Goal: Task Accomplishment & Management: Complete application form

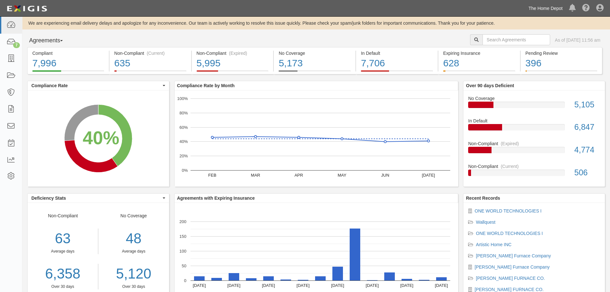
click at [541, 5] on link "The Home Depot" at bounding box center [545, 8] width 41 height 13
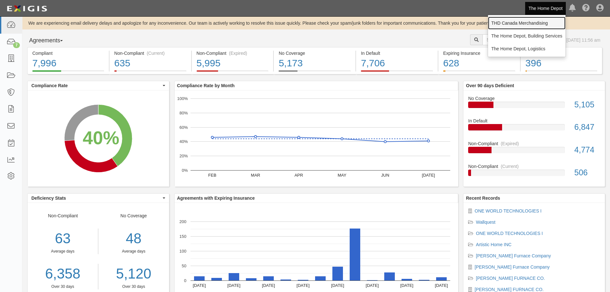
click at [531, 22] on link "THD Canada Merchandising" at bounding box center [526, 23] width 77 height 13
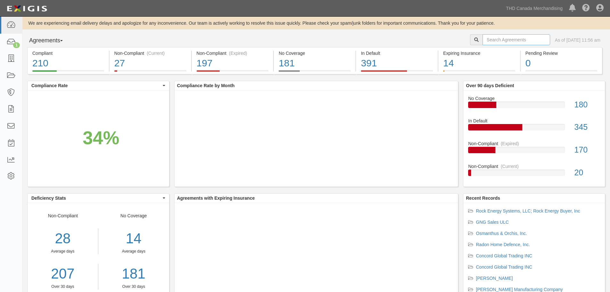
click at [484, 38] on input "text" at bounding box center [517, 39] width 68 height 11
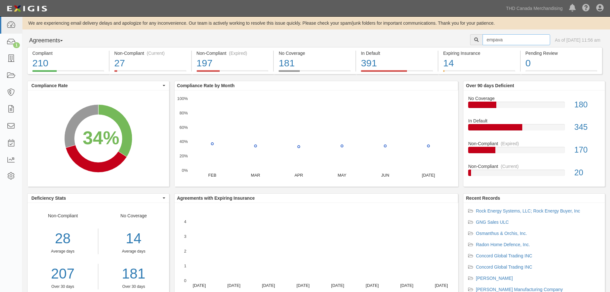
type input "empava"
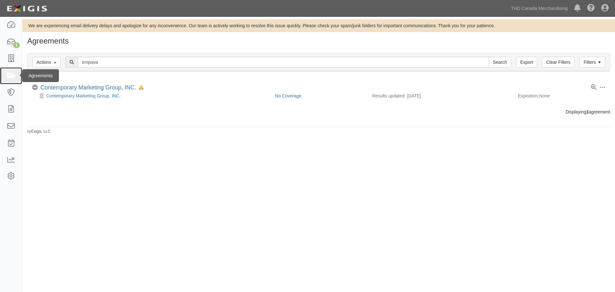
click at [8, 71] on link at bounding box center [11, 75] width 22 height 17
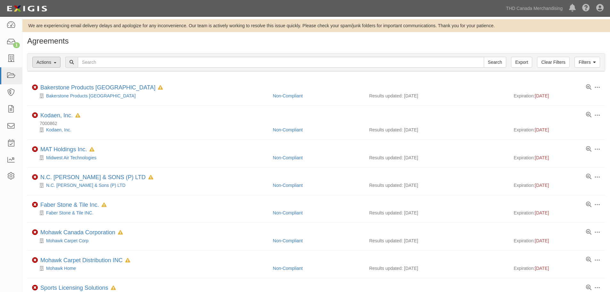
click at [56, 64] on button "Actions" at bounding box center [46, 62] width 28 height 11
click at [11, 77] on icon at bounding box center [10, 75] width 9 height 7
click at [11, 58] on icon at bounding box center [10, 58] width 9 height 7
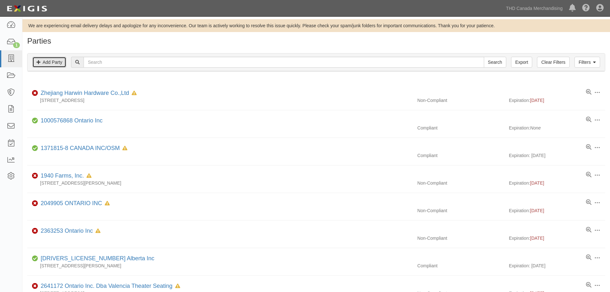
click at [53, 63] on link "Add Party" at bounding box center [49, 62] width 34 height 11
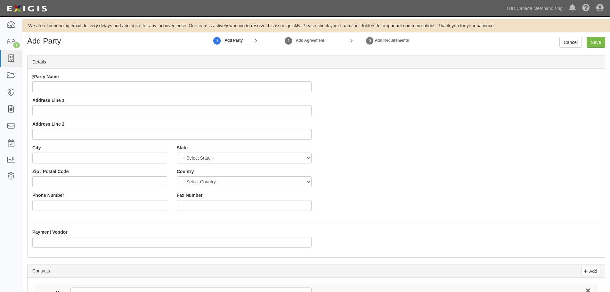
click at [67, 85] on input "* Party Name" at bounding box center [171, 86] width 279 height 11
type input "P"
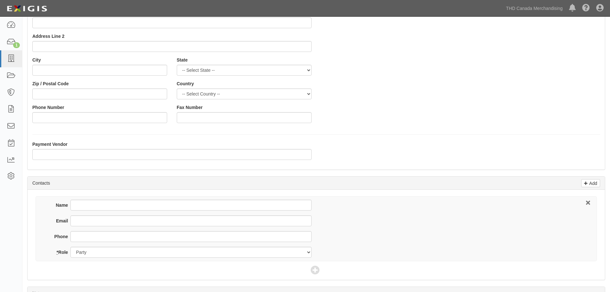
scroll to position [128, 0]
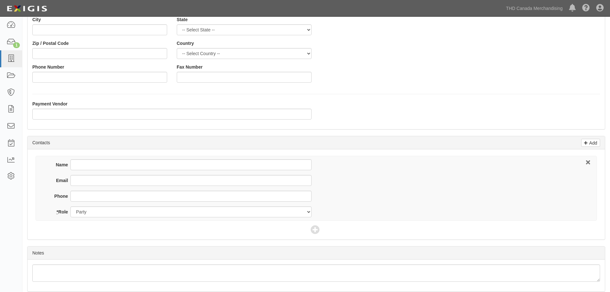
type input "Empava Appliances, Inc."
click at [80, 162] on input "Name" at bounding box center [190, 164] width 241 height 11
type input "Ricky Cheng"
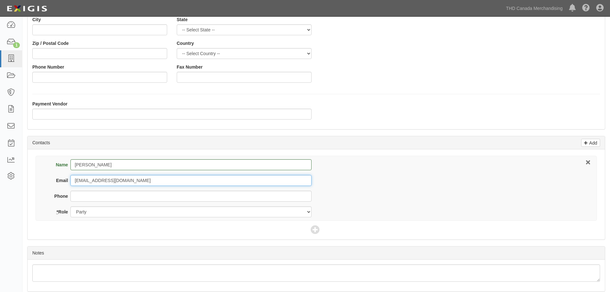
type input "support4@empava.com"
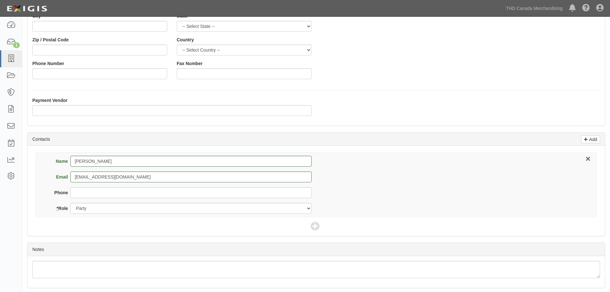
scroll to position [154, 0]
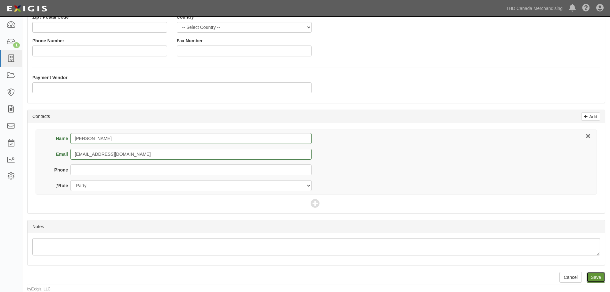
click at [600, 276] on input "Save" at bounding box center [596, 277] width 19 height 11
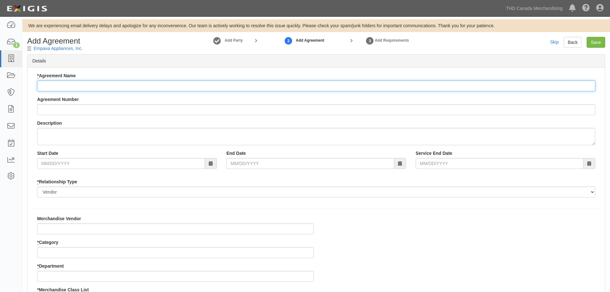
click at [86, 84] on input "* Agreement Name" at bounding box center [316, 85] width 558 height 11
type input "Empava Appliances, Inc."
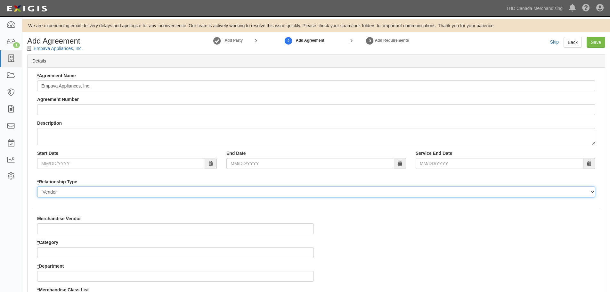
click at [71, 192] on select "Borrower Contractor Franchisee Other Subcontractor Supplier Tenant Vendor" at bounding box center [316, 191] width 558 height 11
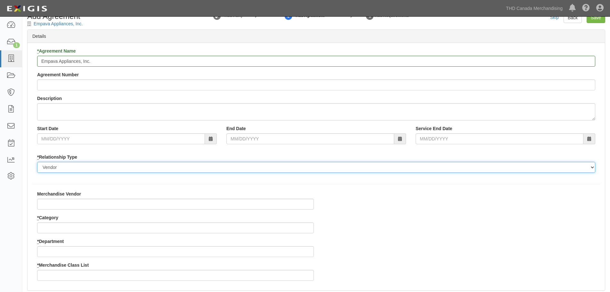
scroll to position [64, 0]
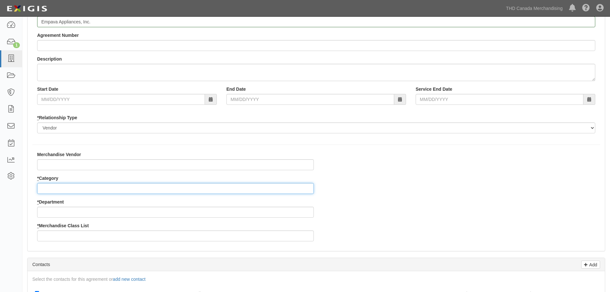
click at [69, 189] on input "* Category" at bounding box center [175, 188] width 277 height 11
type input "8"
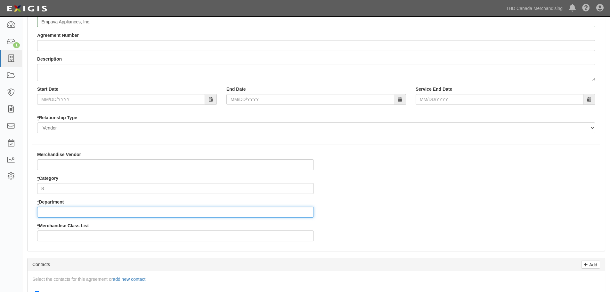
click at [59, 211] on input "* Department" at bounding box center [175, 212] width 277 height 11
type input "29"
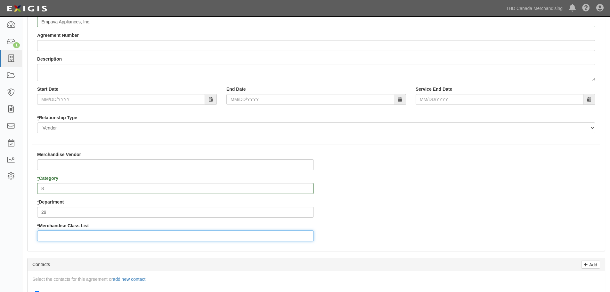
click at [69, 235] on input "* Merchandise Class List" at bounding box center [175, 235] width 277 height 11
type input "32"
click at [378, 192] on div "Merchandise Vendor * Category 8 * Department 29 * Merchandise Class List 32" at bounding box center [316, 198] width 577 height 95
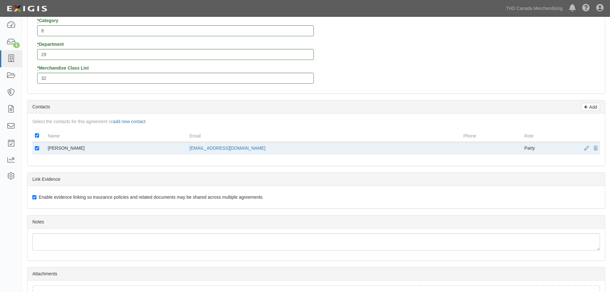
scroll to position [270, 0]
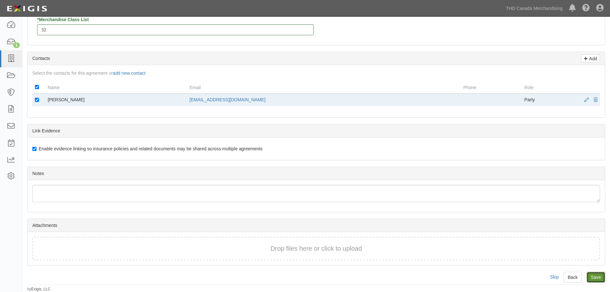
click at [599, 277] on input "Save" at bounding box center [596, 277] width 19 height 11
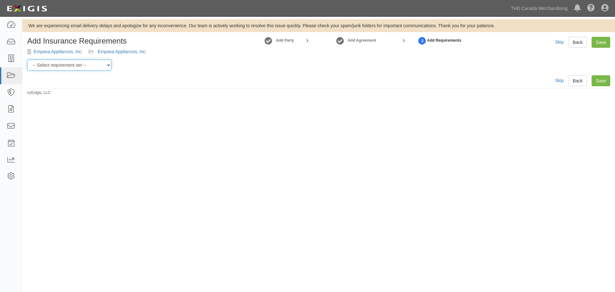
click at [79, 65] on select "-- Select requirement set -- $20M GL (Canadian Supplier) $20M GL (Non-Canadian …" at bounding box center [69, 65] width 84 height 11
select select "37054"
click at [27, 60] on select "-- Select requirement set -- $20M GL (Canadian Supplier) $20M GL (Non-Canadian …" at bounding box center [69, 65] width 84 height 11
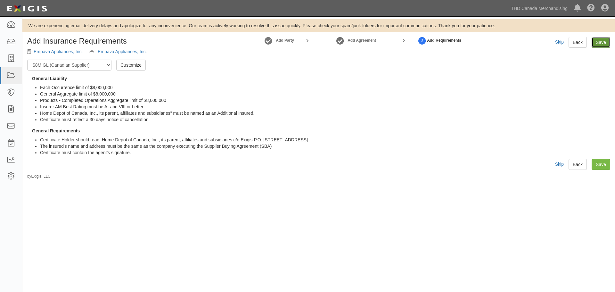
click at [607, 45] on link "Save" at bounding box center [600, 42] width 19 height 11
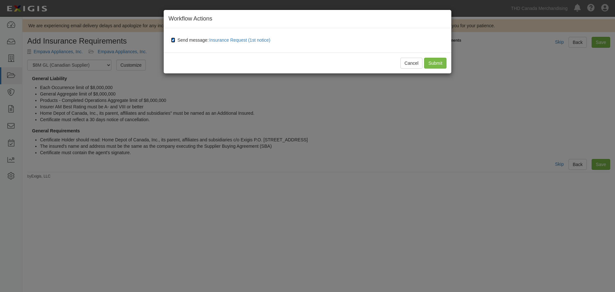
click at [173, 39] on input "Send message: Insurance Request (1st notice)" at bounding box center [173, 39] width 4 height 5
checkbox input "false"
click at [428, 64] on input "Submit" at bounding box center [435, 63] width 22 height 11
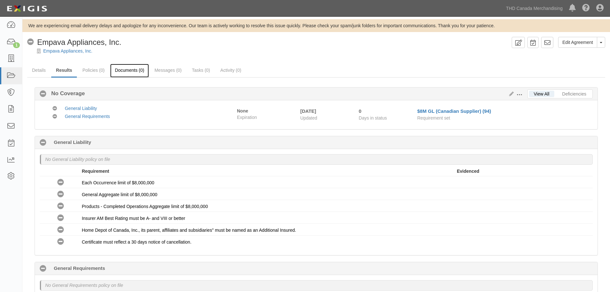
click at [118, 67] on link "Documents (0)" at bounding box center [129, 71] width 39 height 14
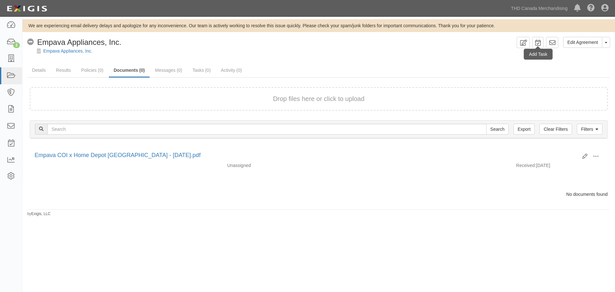
click at [539, 49] on div "Add Task" at bounding box center [538, 54] width 28 height 11
click at [538, 41] on icon at bounding box center [537, 43] width 5 height 6
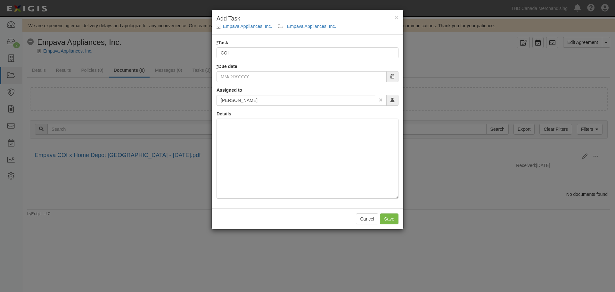
type input "COI"
click at [255, 73] on input "* Due date" at bounding box center [301, 76] width 170 height 11
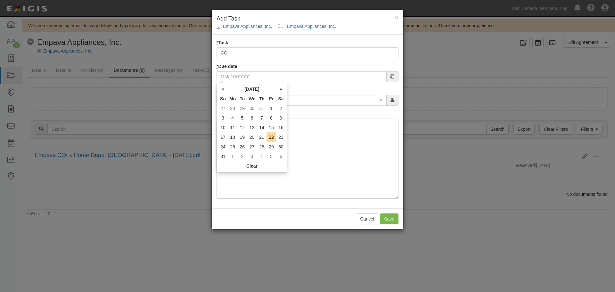
click at [270, 138] on td "22" at bounding box center [271, 137] width 10 height 10
type input "[DATE]"
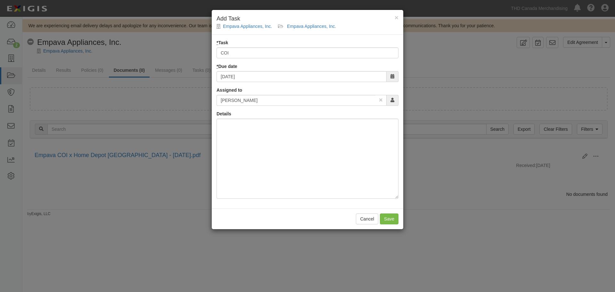
click at [381, 99] on icon at bounding box center [380, 100] width 3 height 4
click at [316, 98] on input "text" at bounding box center [295, 100] width 159 height 11
click at [244, 116] on link "Wonda Arbedul" at bounding box center [250, 112] width 66 height 8
type input "Wonda Arbedul"
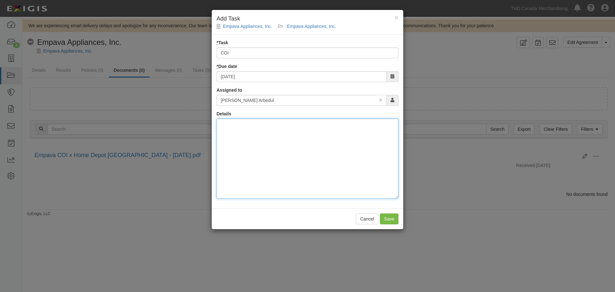
click at [245, 126] on div at bounding box center [307, 158] width 182 height 80
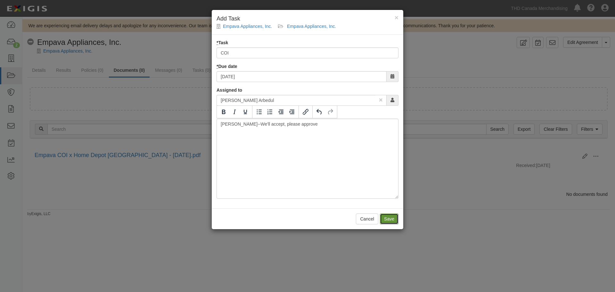
click at [395, 215] on input "Save" at bounding box center [389, 218] width 19 height 11
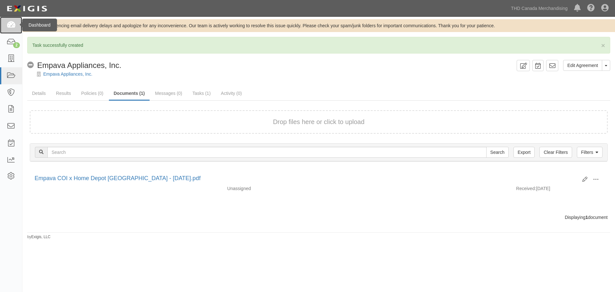
click at [14, 25] on icon at bounding box center [10, 24] width 9 height 7
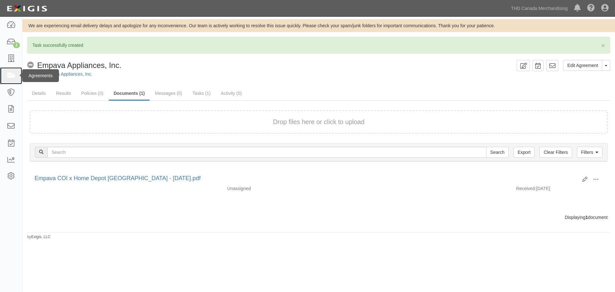
click at [9, 75] on icon at bounding box center [10, 75] width 9 height 7
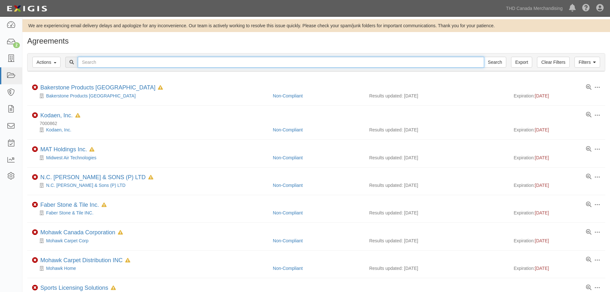
click at [119, 63] on input "text" at bounding box center [281, 62] width 406 height 11
type input "xingxing"
click at [484, 57] on input "Search" at bounding box center [495, 62] width 22 height 11
